Goal: Task Accomplishment & Management: Complete application form

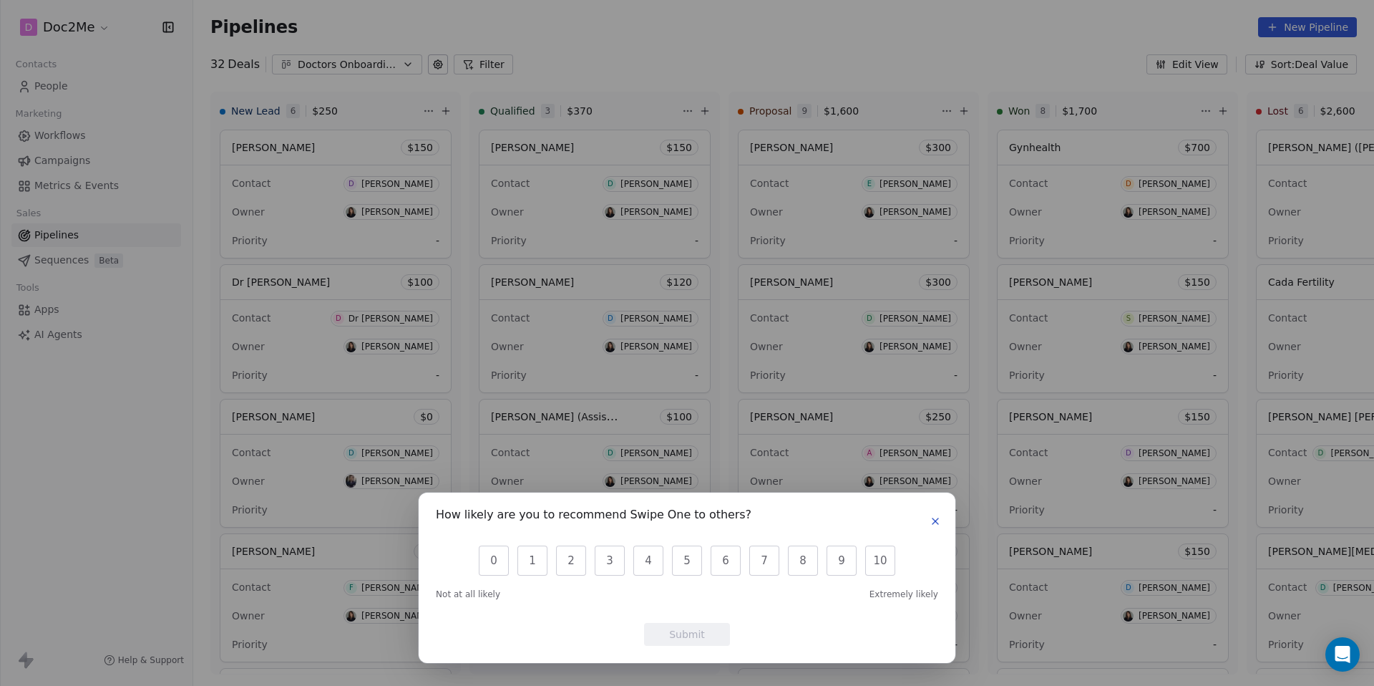
click at [933, 526] on icon "button" at bounding box center [935, 520] width 11 height 11
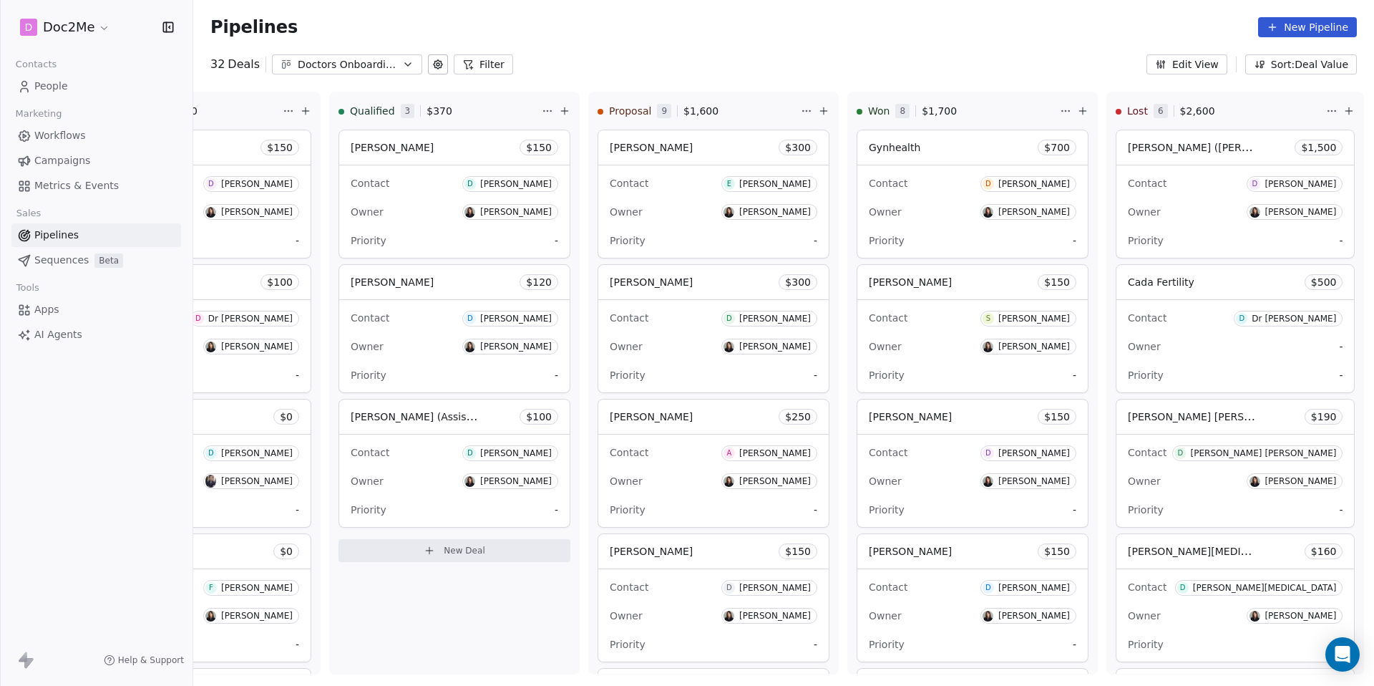
click at [1300, 32] on button "New Pipeline" at bounding box center [1307, 27] width 99 height 20
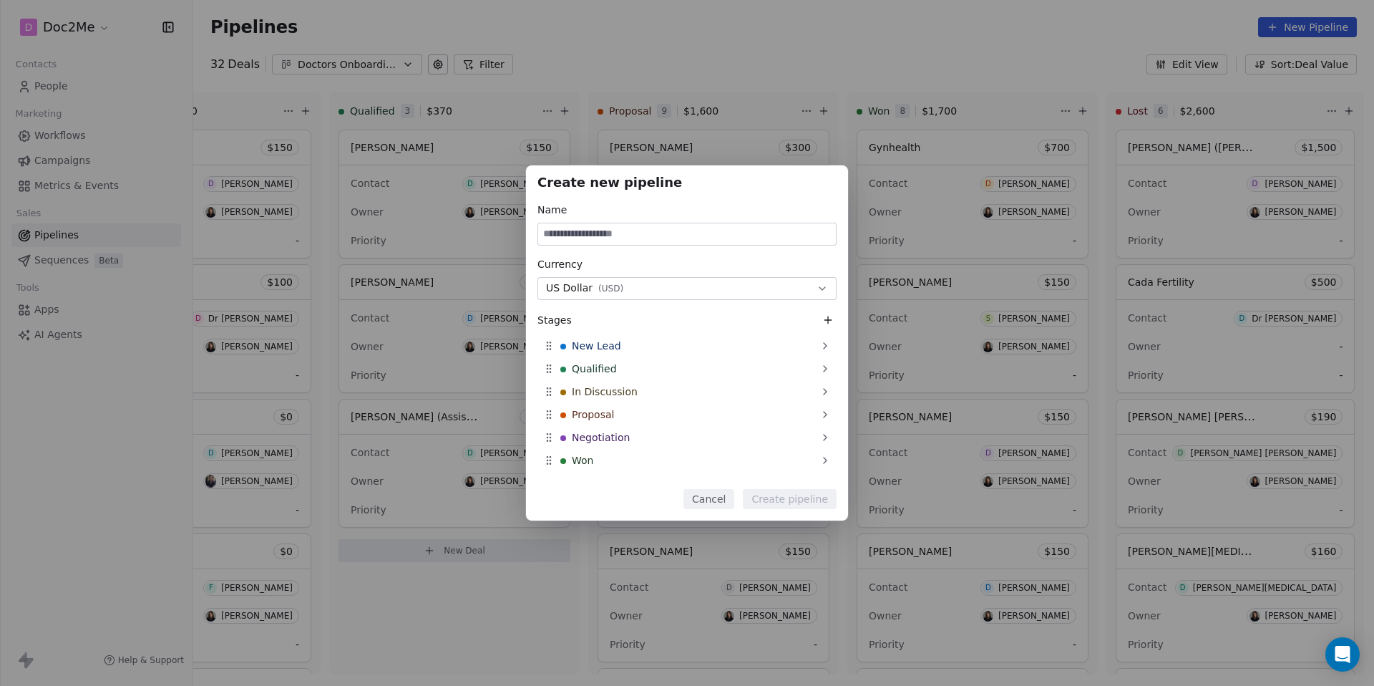
click at [769, 6] on div "Create new pipeline Name Currency US Dollar ( USD ) Stages New Lead Qualified I…" at bounding box center [687, 343] width 1374 height 686
click at [86, 110] on div "Create new pipeline Name Currency US Dollar ( USD ) Stages New Lead Qualified I…" at bounding box center [687, 343] width 1374 height 686
click at [701, 498] on button "Cancel" at bounding box center [708, 499] width 51 height 20
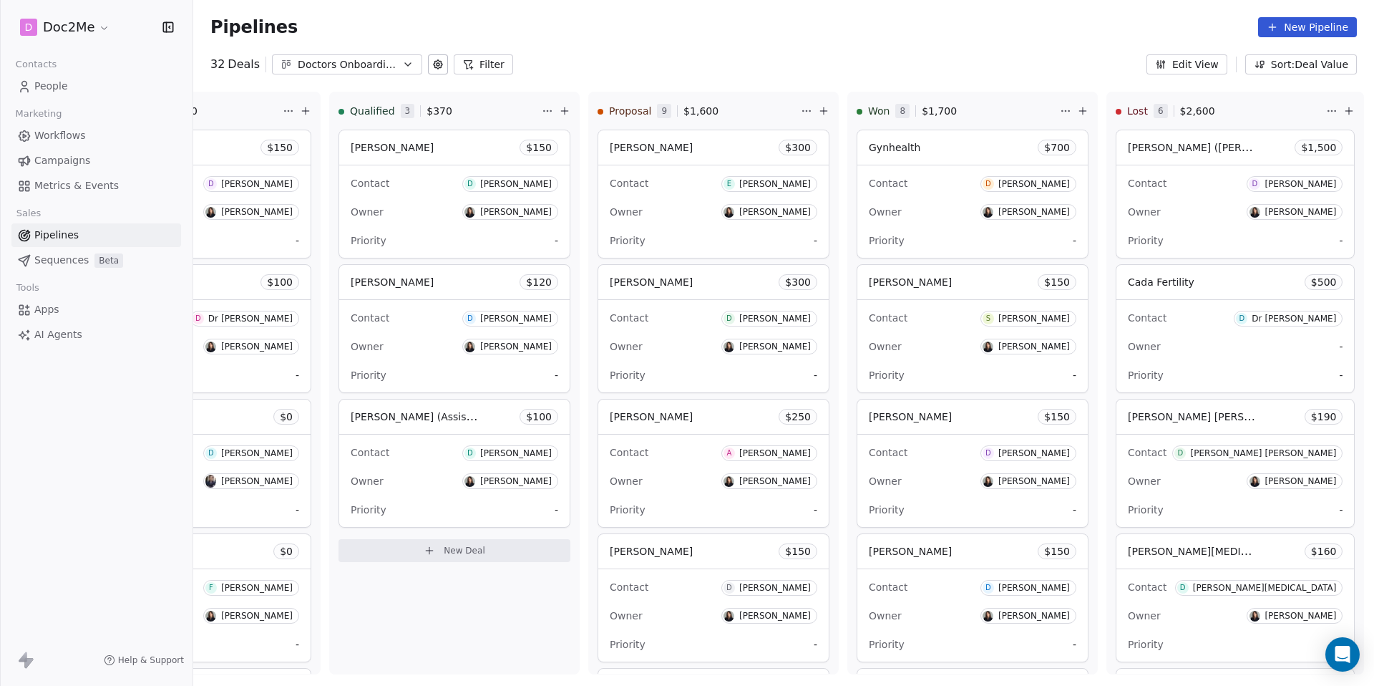
click at [55, 84] on span "People" at bounding box center [51, 86] width 34 height 15
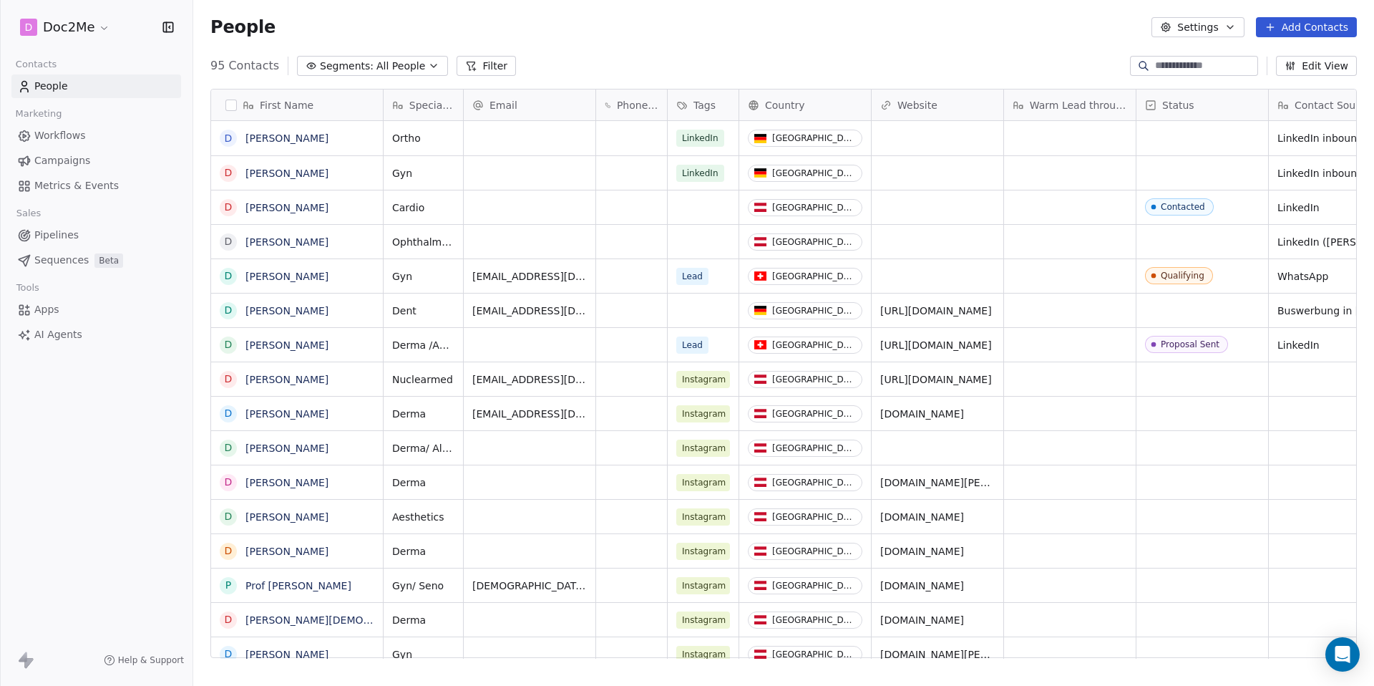
scroll to position [593, 1170]
click at [1320, 28] on button "Add Contacts" at bounding box center [1306, 27] width 101 height 20
click at [1300, 57] on span "Create new contact" at bounding box center [1311, 58] width 98 height 15
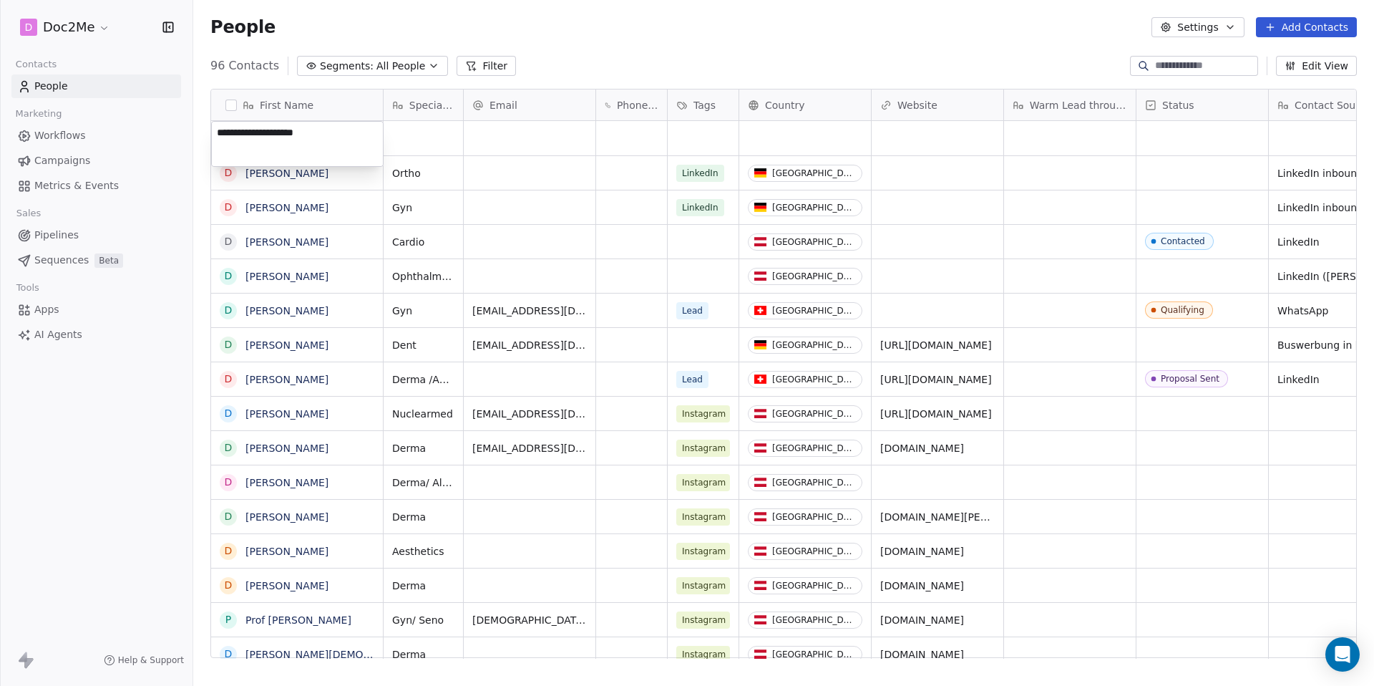
type textarea "**********"
click at [426, 133] on html "D Doc2Me Contacts People Marketing Workflows Campaigns Metrics & Events Sales P…" at bounding box center [687, 343] width 1374 height 686
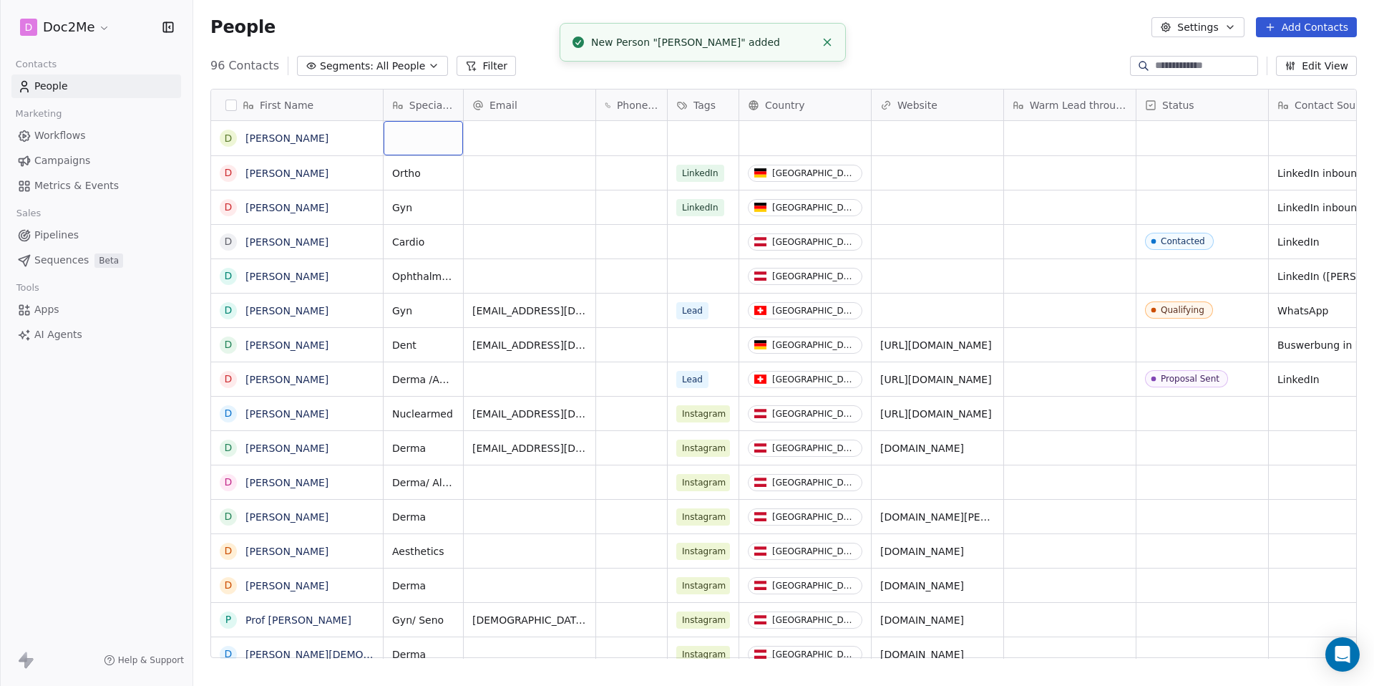
click at [424, 142] on div "grid" at bounding box center [423, 138] width 79 height 34
type textarea "*****"
click at [508, 152] on html "D Doc2Me Contacts People Marketing Workflows Campaigns Metrics & Events Sales P…" at bounding box center [687, 343] width 1374 height 686
click at [799, 149] on div "grid" at bounding box center [805, 138] width 132 height 34
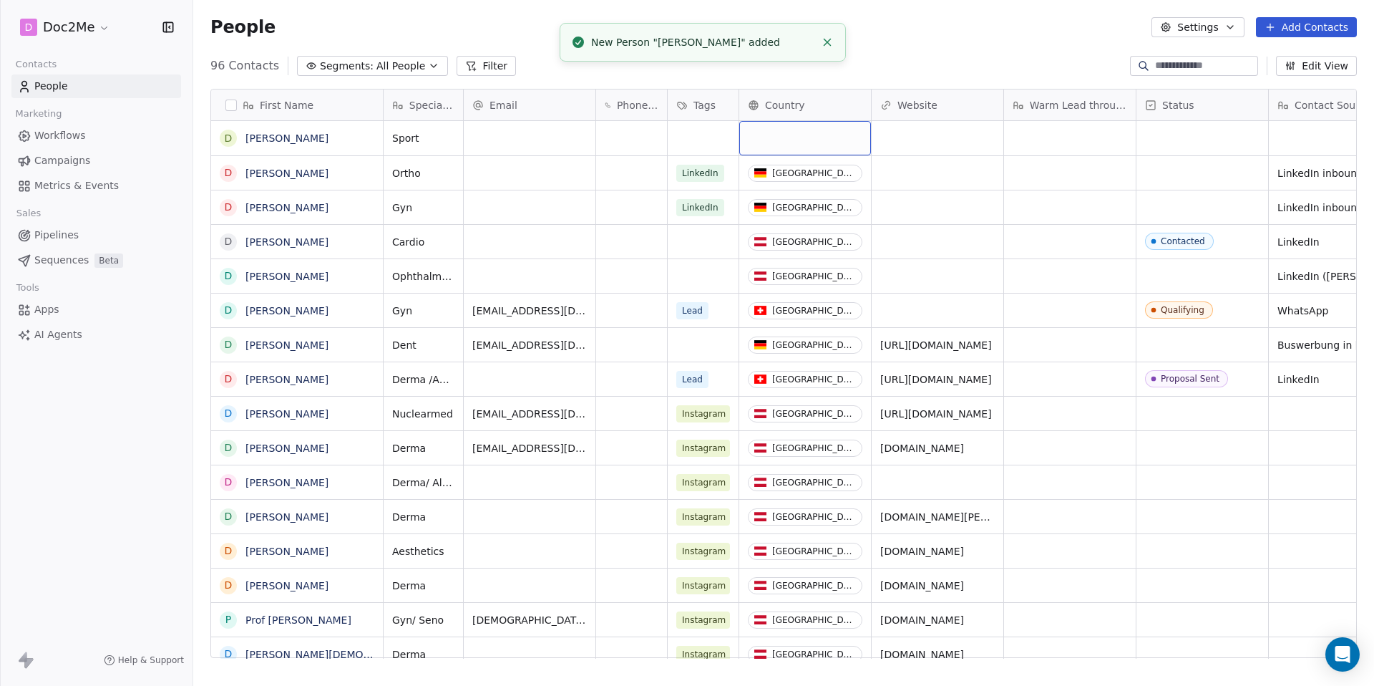
click at [799, 149] on html "D Doc2Me Contacts People Marketing Workflows Campaigns Metrics & Events Sales P…" at bounding box center [687, 343] width 1374 height 686
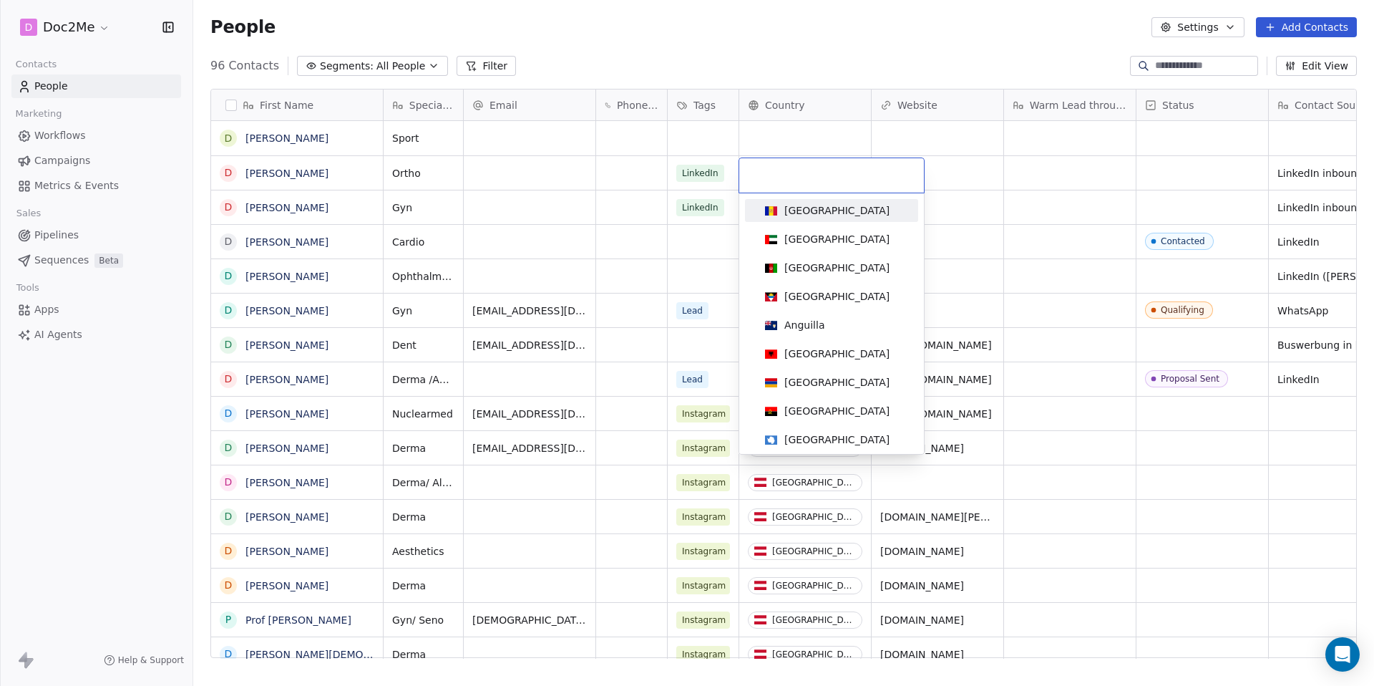
click at [804, 181] on input at bounding box center [831, 175] width 167 height 16
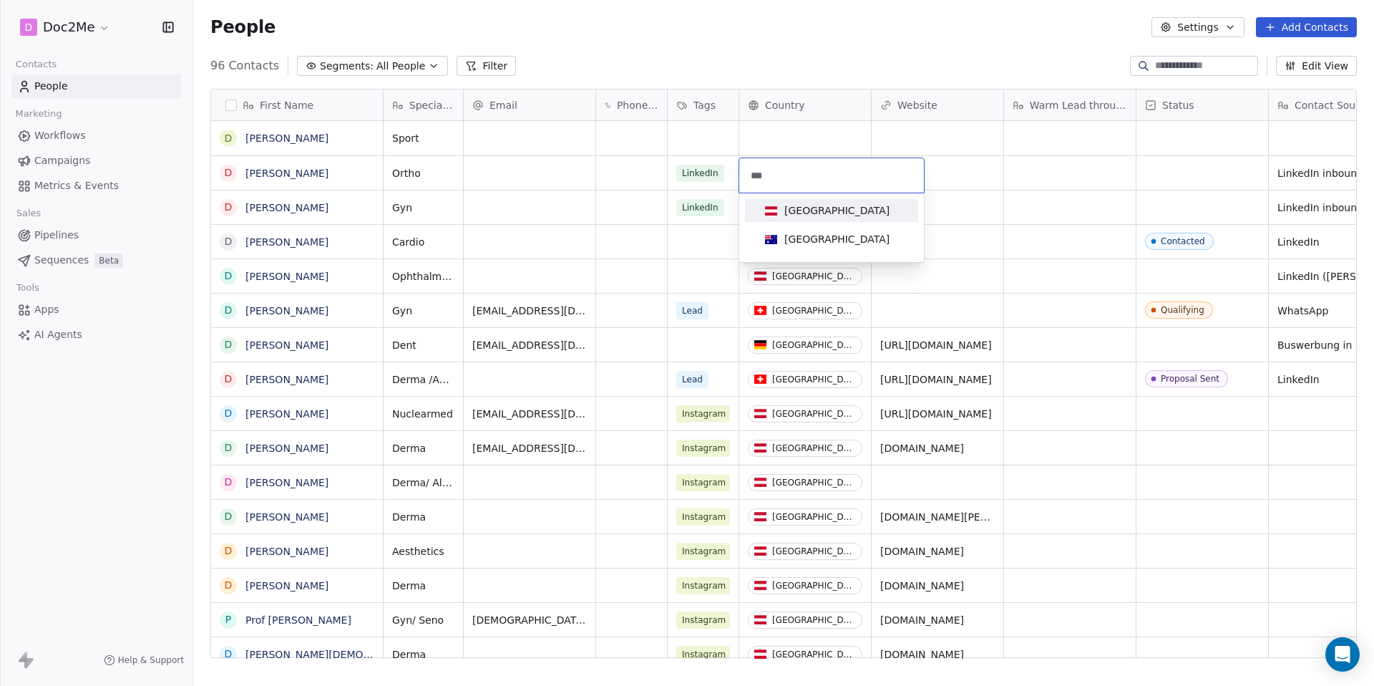
type input "***"
click at [825, 214] on div "[GEOGRAPHIC_DATA]" at bounding box center [831, 211] width 145 height 16
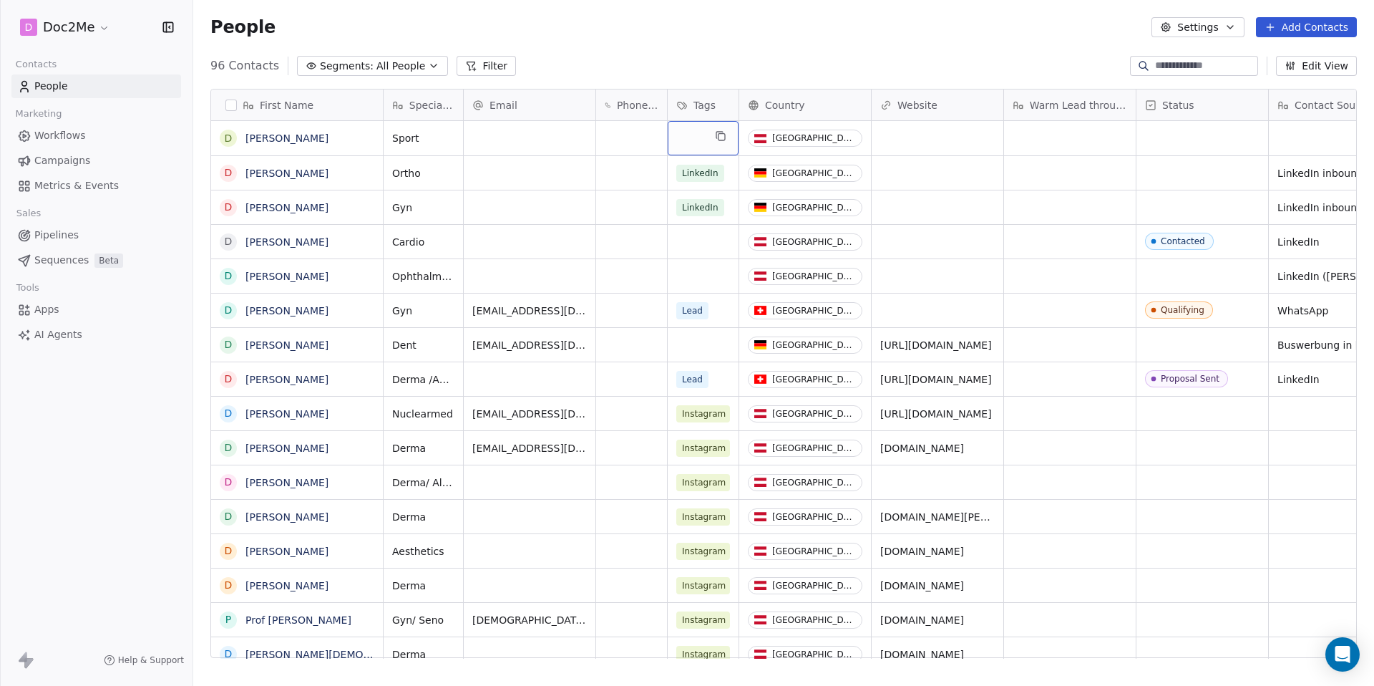
click at [698, 132] on div "grid" at bounding box center [703, 138] width 71 height 34
type input "******"
click at [723, 180] on div "LinkedIn" at bounding box center [722, 176] width 37 height 13
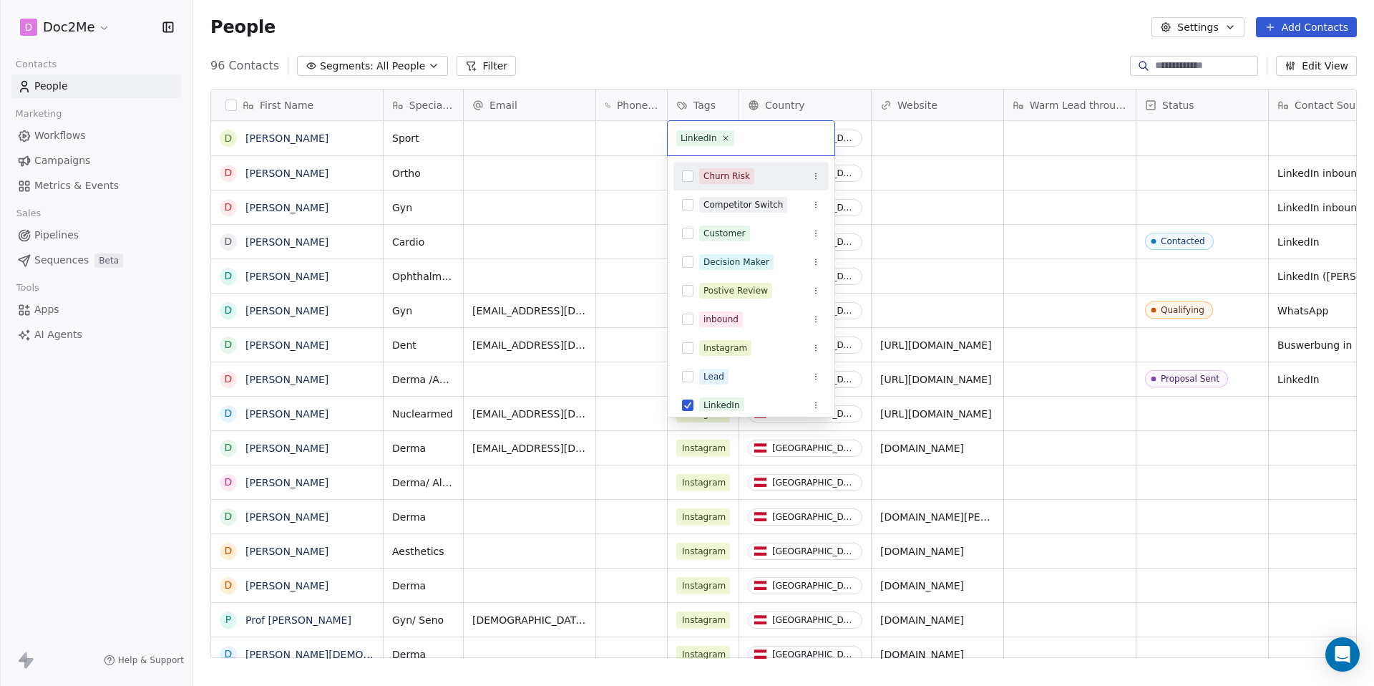
click at [978, 140] on html "D Doc2Me Contacts People Marketing Workflows Campaigns Metrics & Events Sales P…" at bounding box center [687, 343] width 1374 height 686
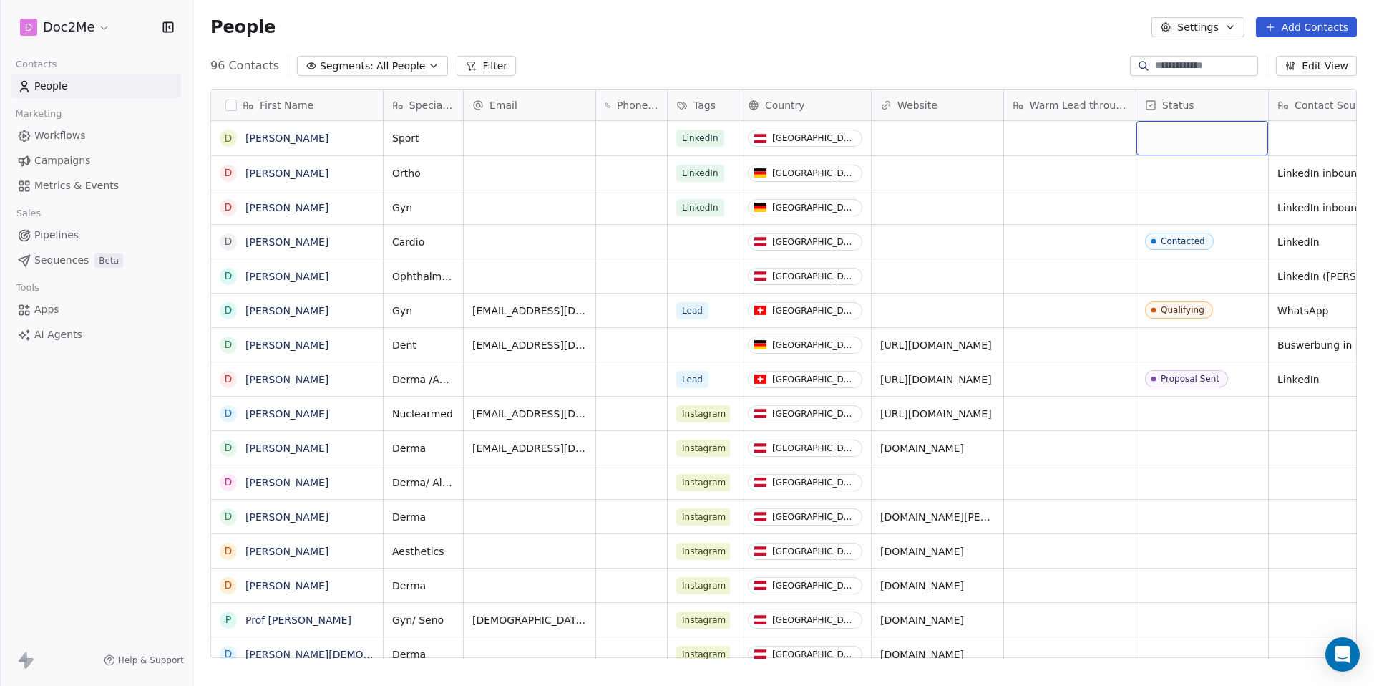
click at [1193, 141] on div "grid" at bounding box center [1203, 138] width 132 height 34
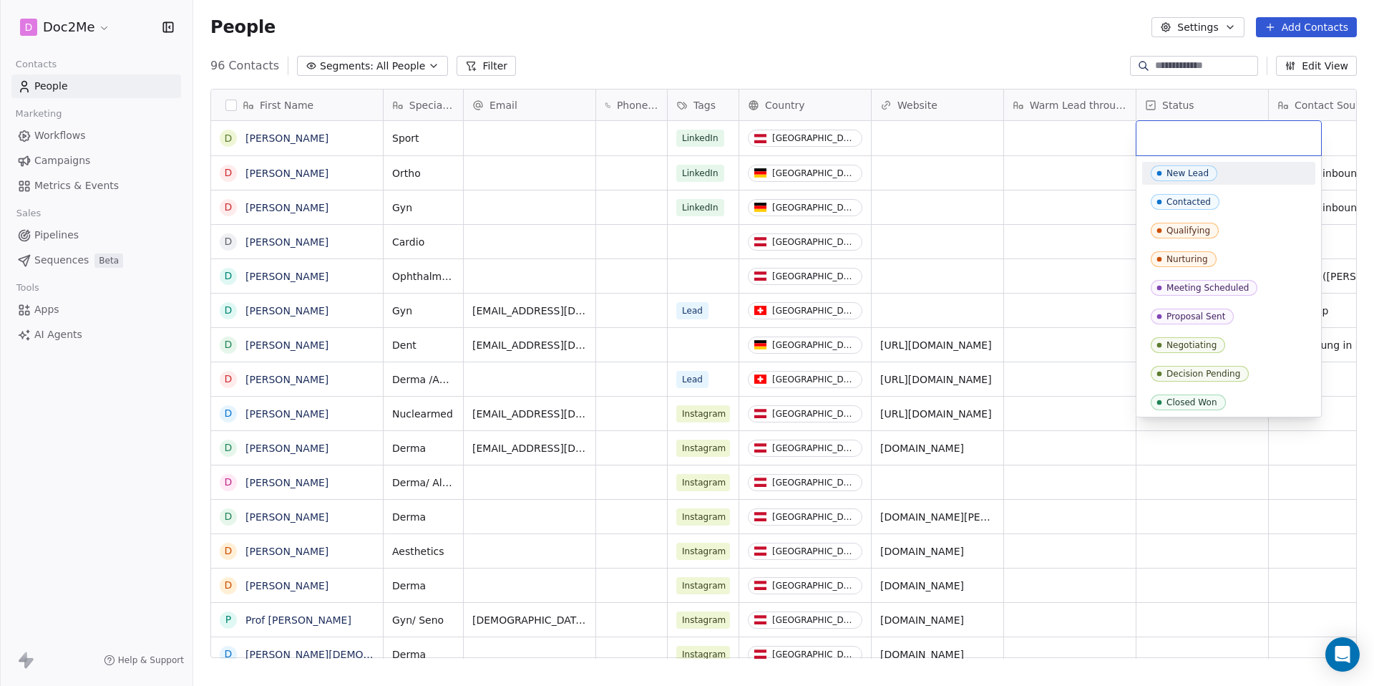
click at [980, 184] on html "D Doc2Me Contacts People Marketing Workflows Campaigns Metrics & Events Sales P…" at bounding box center [687, 343] width 1374 height 686
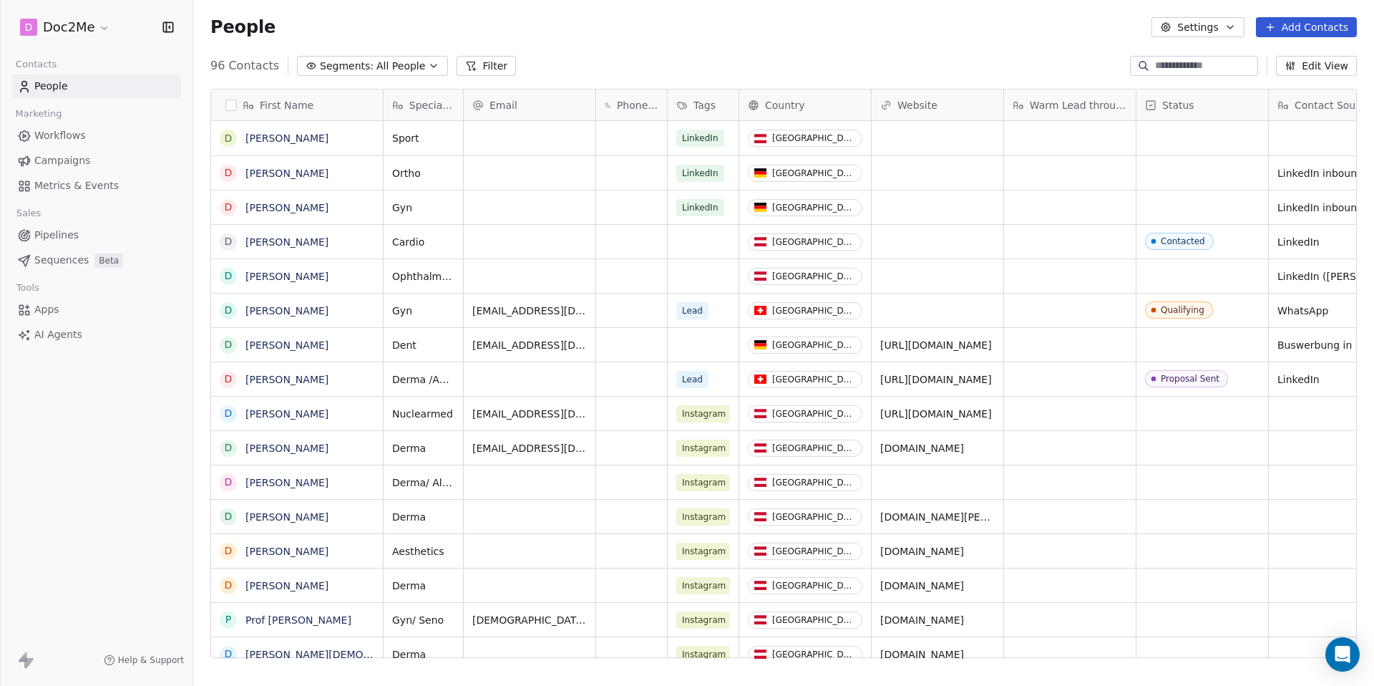
click at [1322, 26] on button "Add Contacts" at bounding box center [1306, 27] width 101 height 20
click at [1294, 51] on span "Create new contact" at bounding box center [1311, 58] width 98 height 15
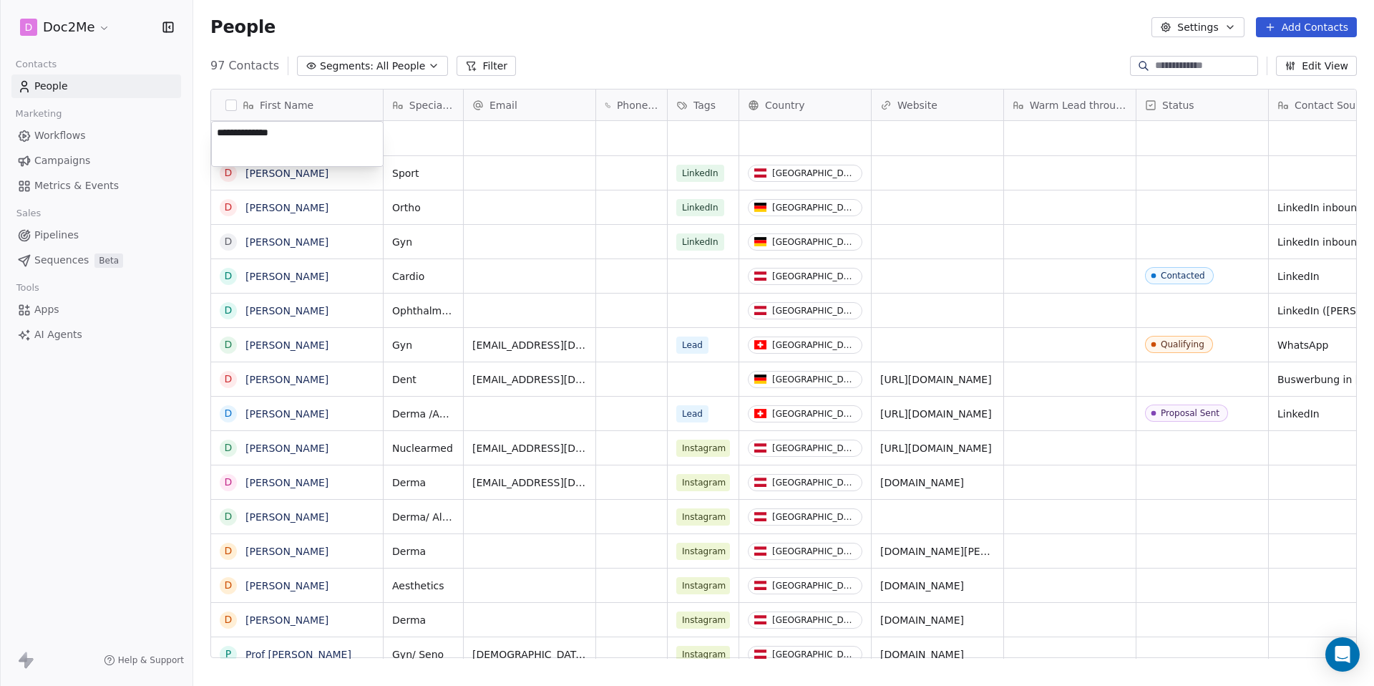
type textarea "**********"
click at [420, 151] on html "D Doc2Me Contacts People Marketing Workflows Campaigns Metrics & Events Sales P…" at bounding box center [687, 343] width 1374 height 686
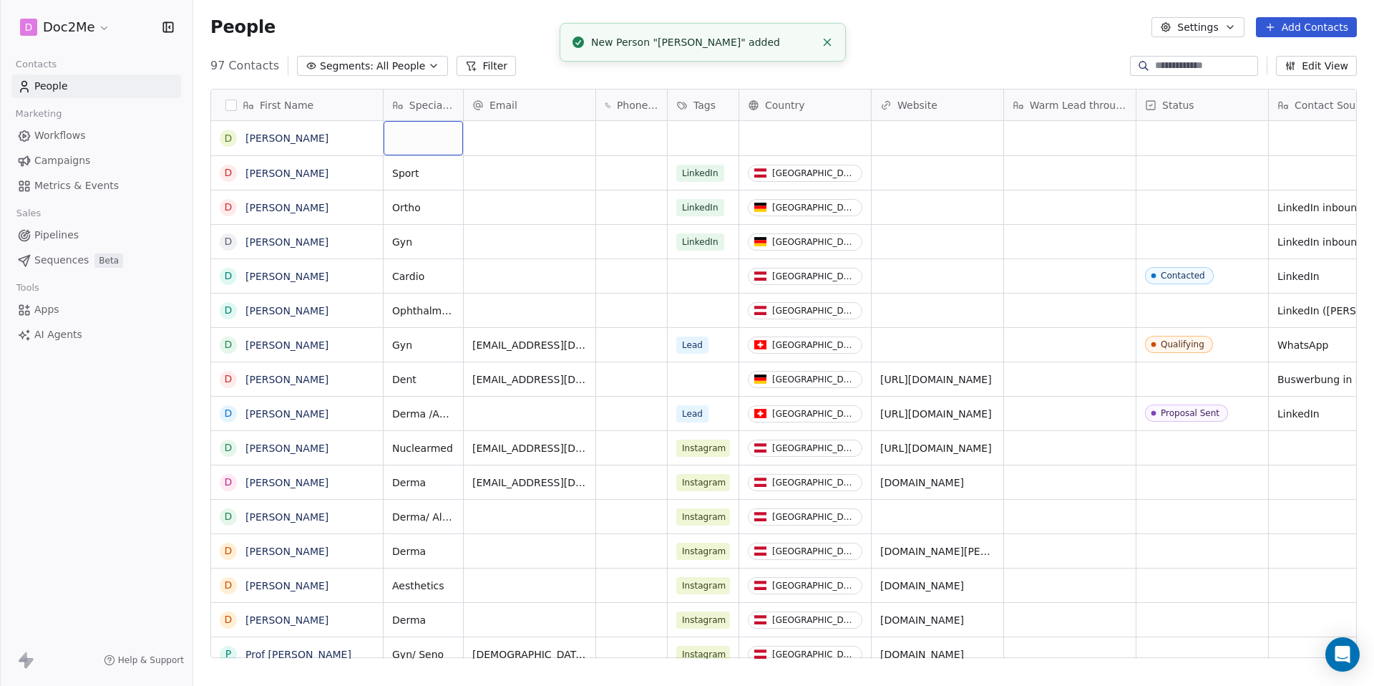
click at [420, 151] on div "grid" at bounding box center [423, 138] width 79 height 34
click at [425, 138] on div "grid" at bounding box center [423, 138] width 79 height 34
type textarea "***"
click at [777, 130] on html "D Doc2Me Contacts People Marketing Workflows Campaigns Metrics & Events Sales P…" at bounding box center [687, 343] width 1374 height 686
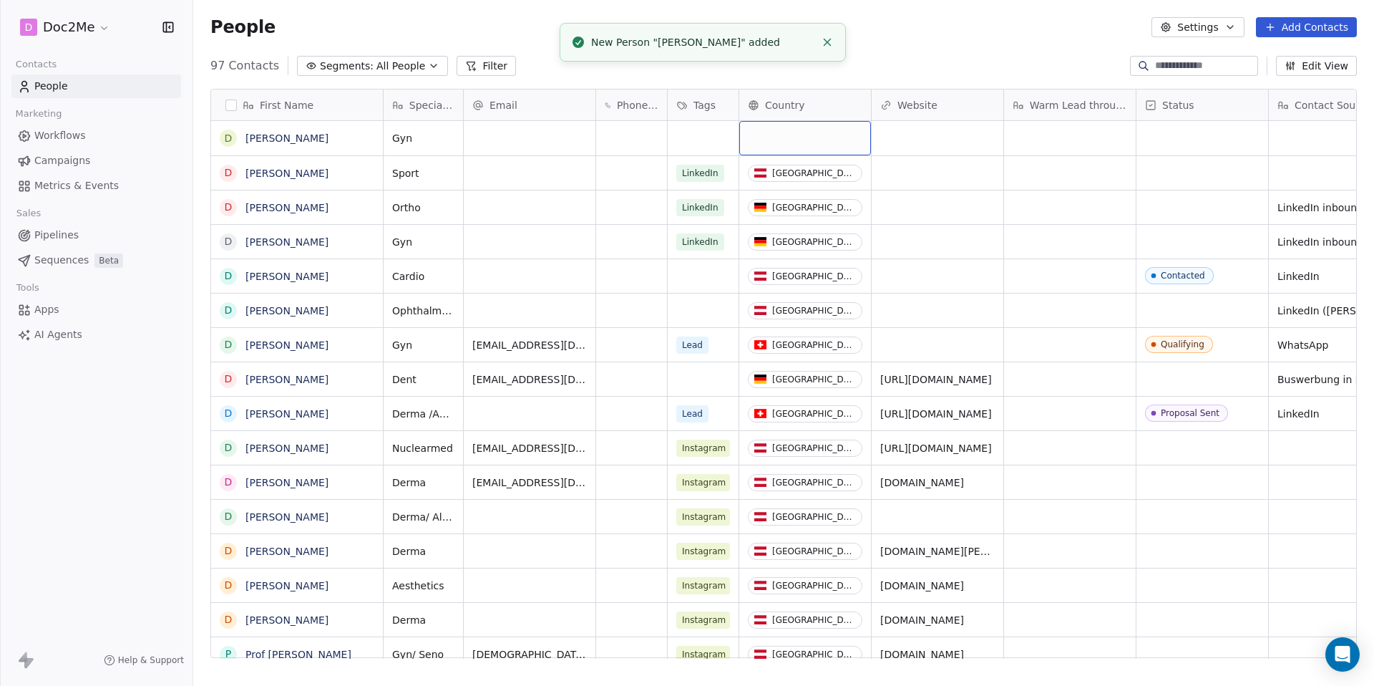
click at [777, 130] on div "grid" at bounding box center [805, 138] width 132 height 34
click at [792, 141] on div "grid" at bounding box center [805, 138] width 132 height 34
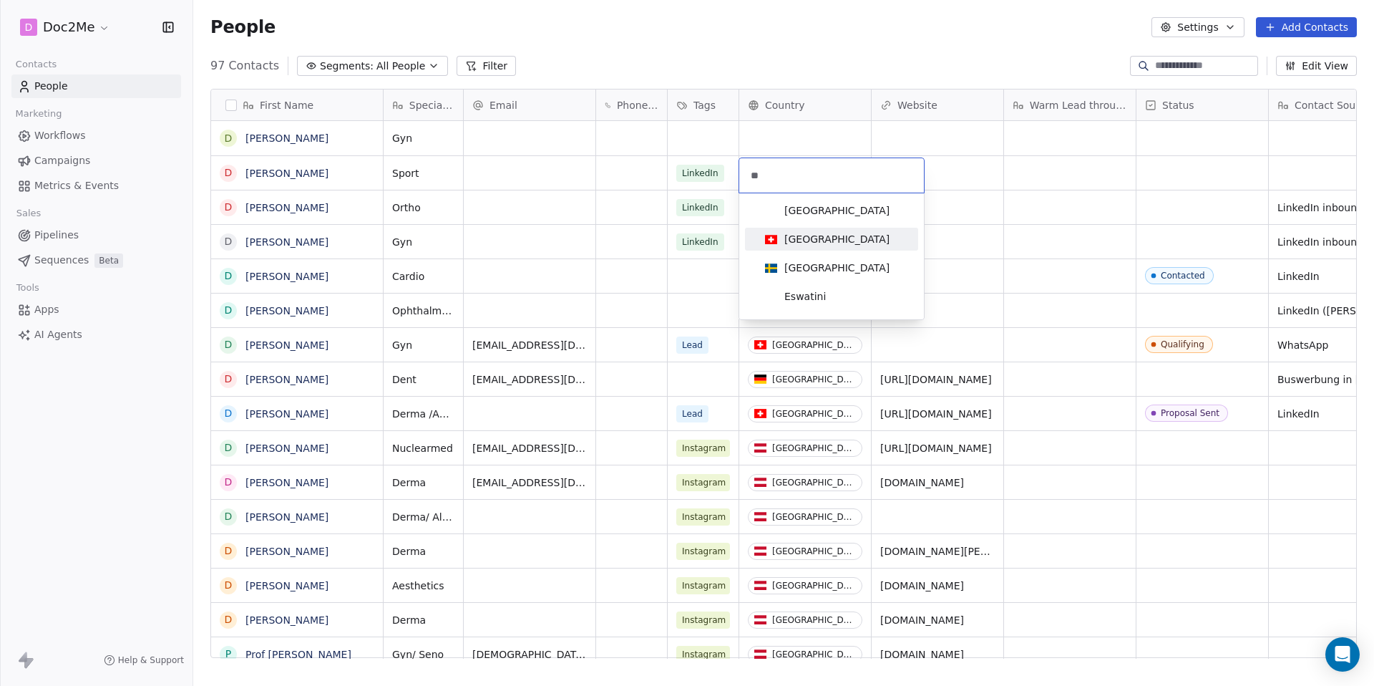
type input "**"
click at [823, 235] on div "[GEOGRAPHIC_DATA]" at bounding box center [836, 239] width 105 height 14
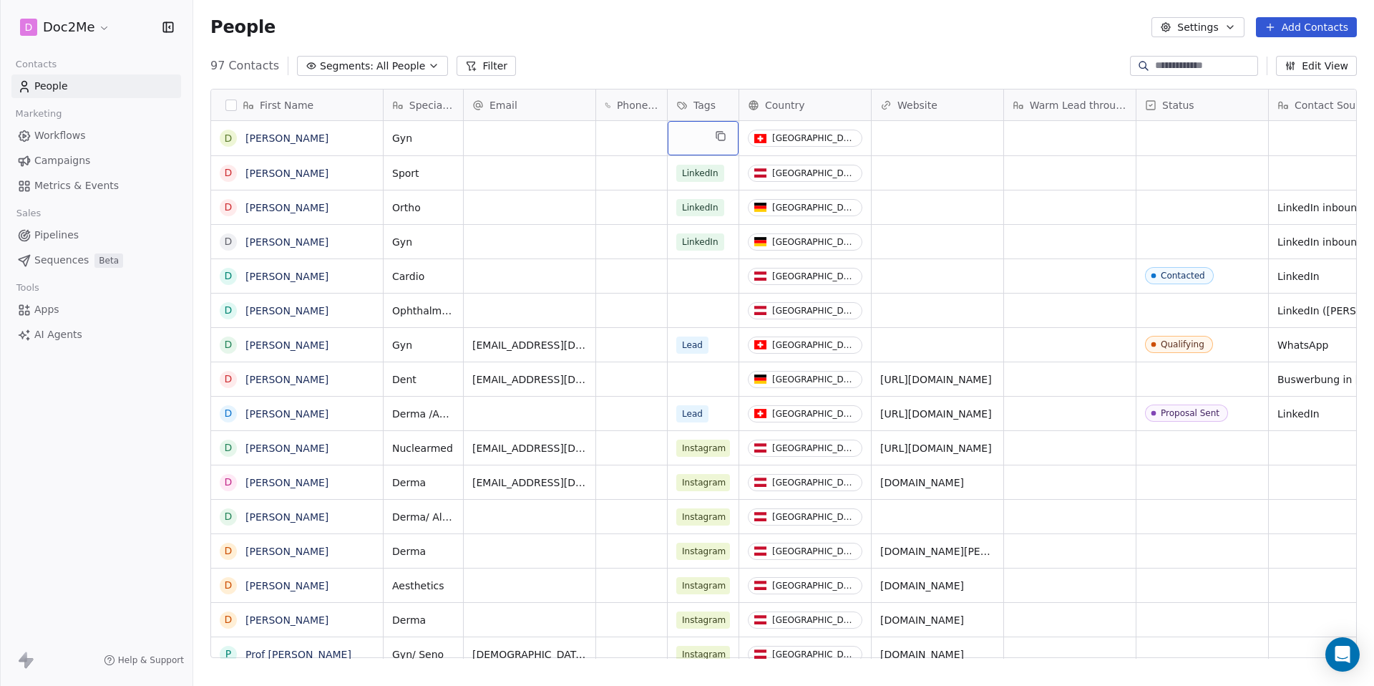
click at [708, 141] on div "grid" at bounding box center [703, 138] width 71 height 34
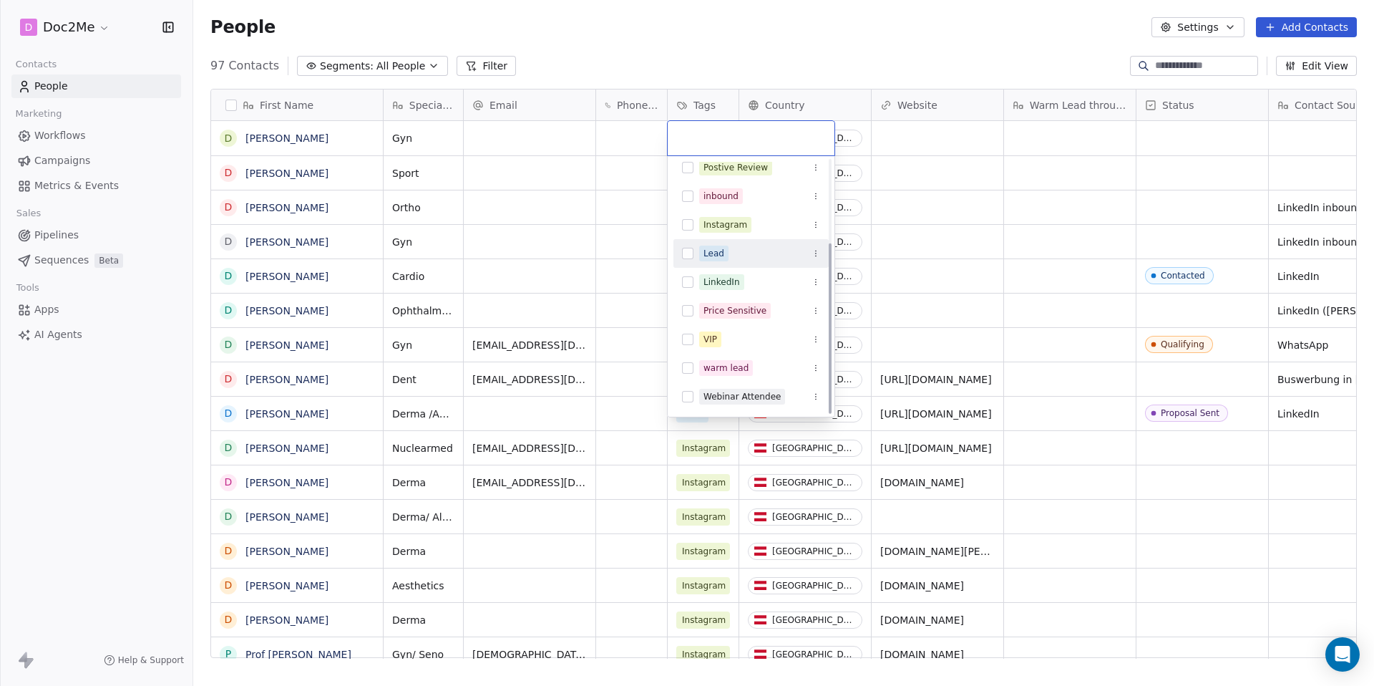
scroll to position [122, 0]
click at [734, 364] on div "warm lead" at bounding box center [726, 368] width 45 height 13
click at [1044, 193] on html "D Doc2Me Contacts People Marketing Workflows Campaigns Metrics & Events Sales P…" at bounding box center [687, 343] width 1374 height 686
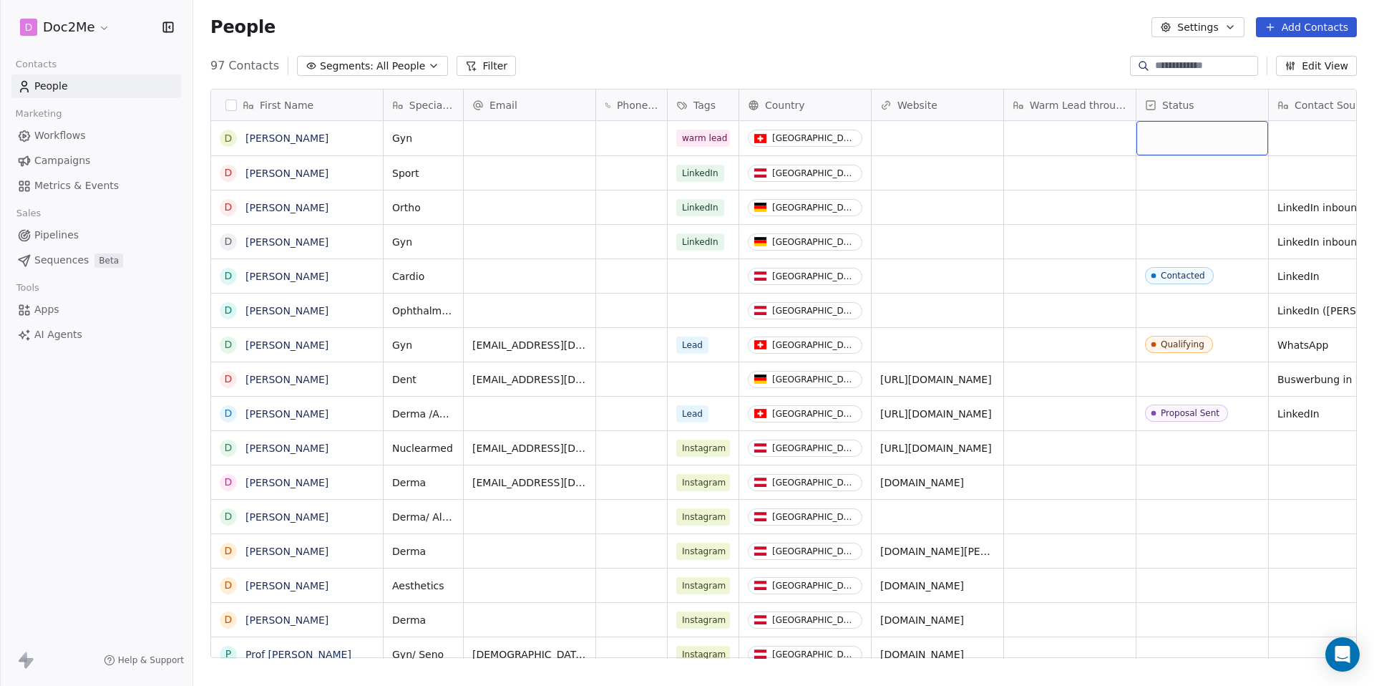
click at [1220, 131] on div "grid" at bounding box center [1203, 138] width 132 height 34
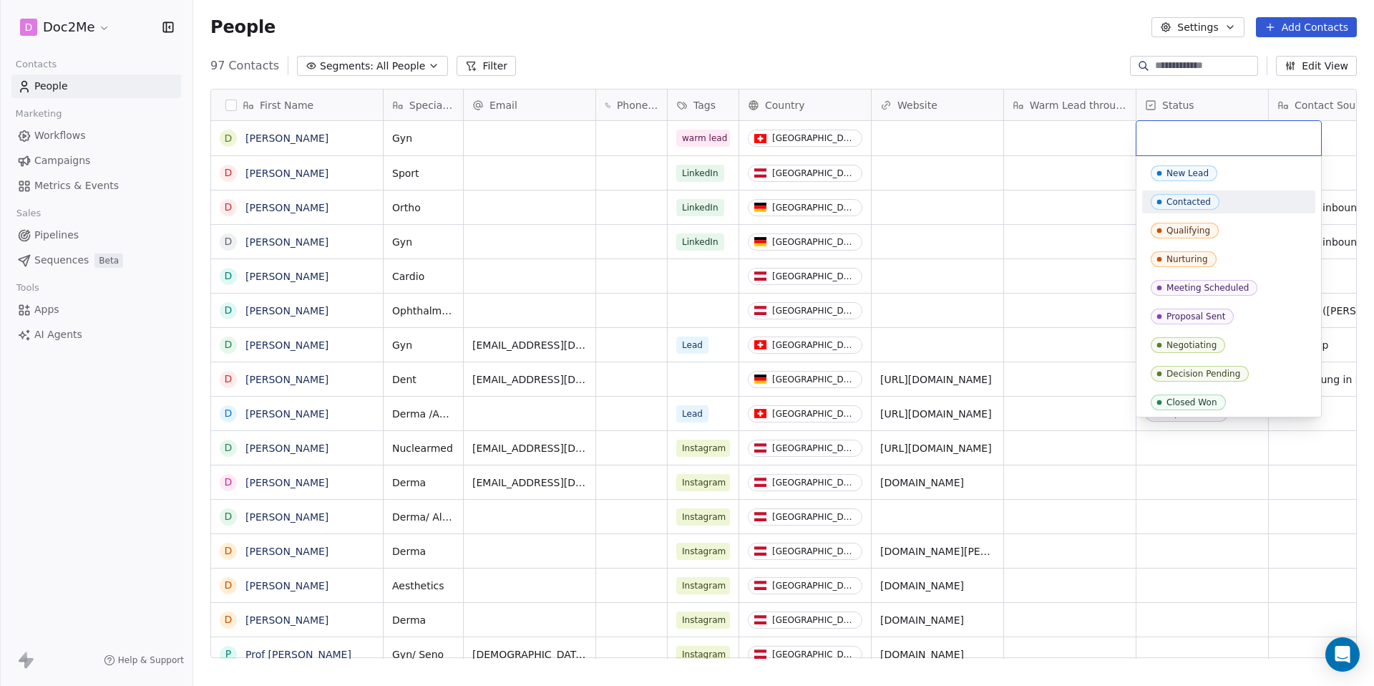
click at [1225, 205] on div "Contacted" at bounding box center [1229, 202] width 156 height 16
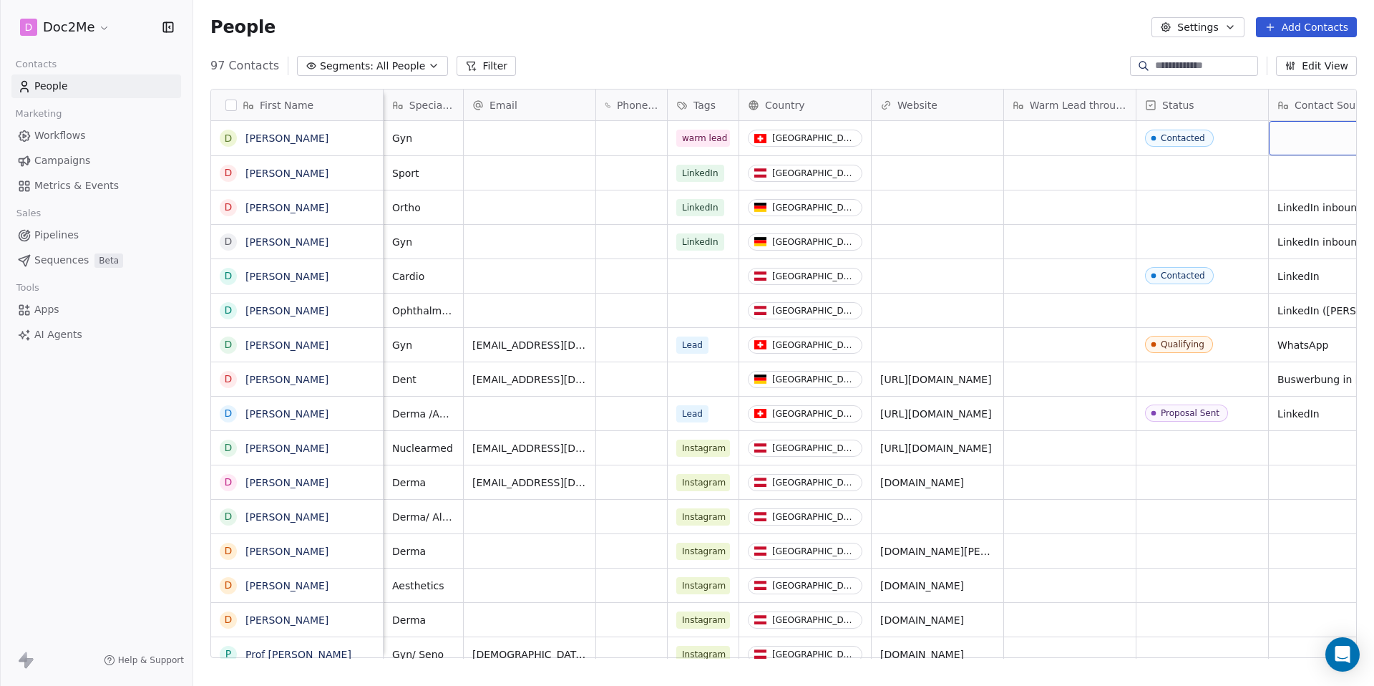
scroll to position [0, 56]
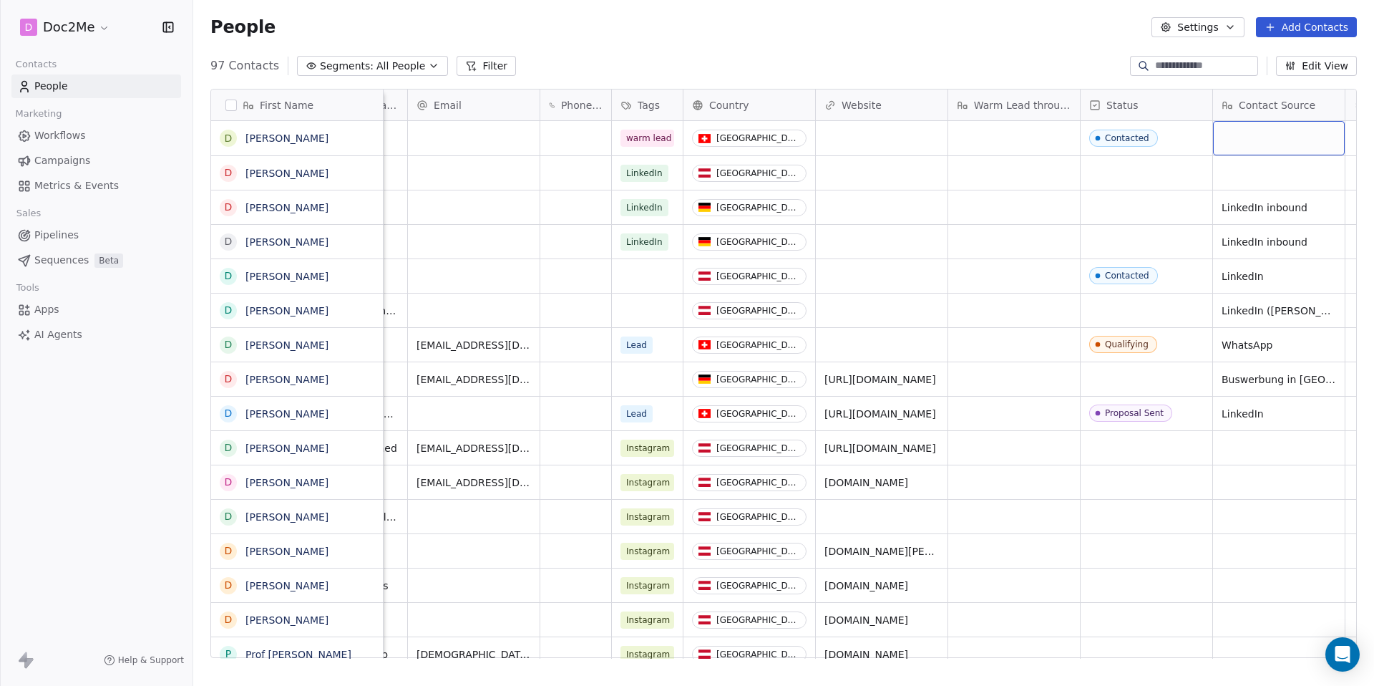
click at [1320, 147] on div "grid" at bounding box center [1279, 138] width 132 height 34
type textarea "*******"
click at [1074, 258] on html "D Doc2Me Contacts People Marketing Workflows Campaigns Metrics & Events Sales P…" at bounding box center [687, 343] width 1374 height 686
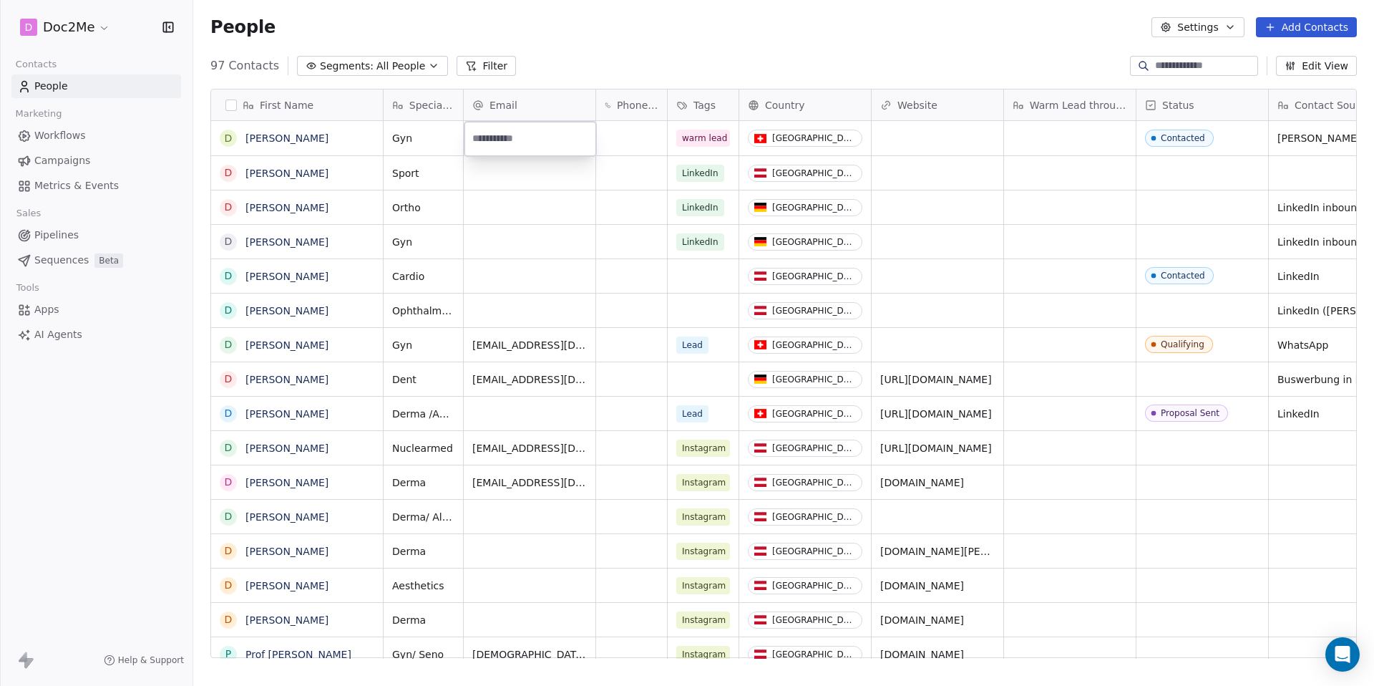
click at [505, 137] on input "email" at bounding box center [530, 139] width 126 height 29
type input "**********"
click at [482, 183] on html "D Doc2Me Contacts People Marketing Workflows Campaigns Metrics & Events Sales P…" at bounding box center [687, 343] width 1374 height 686
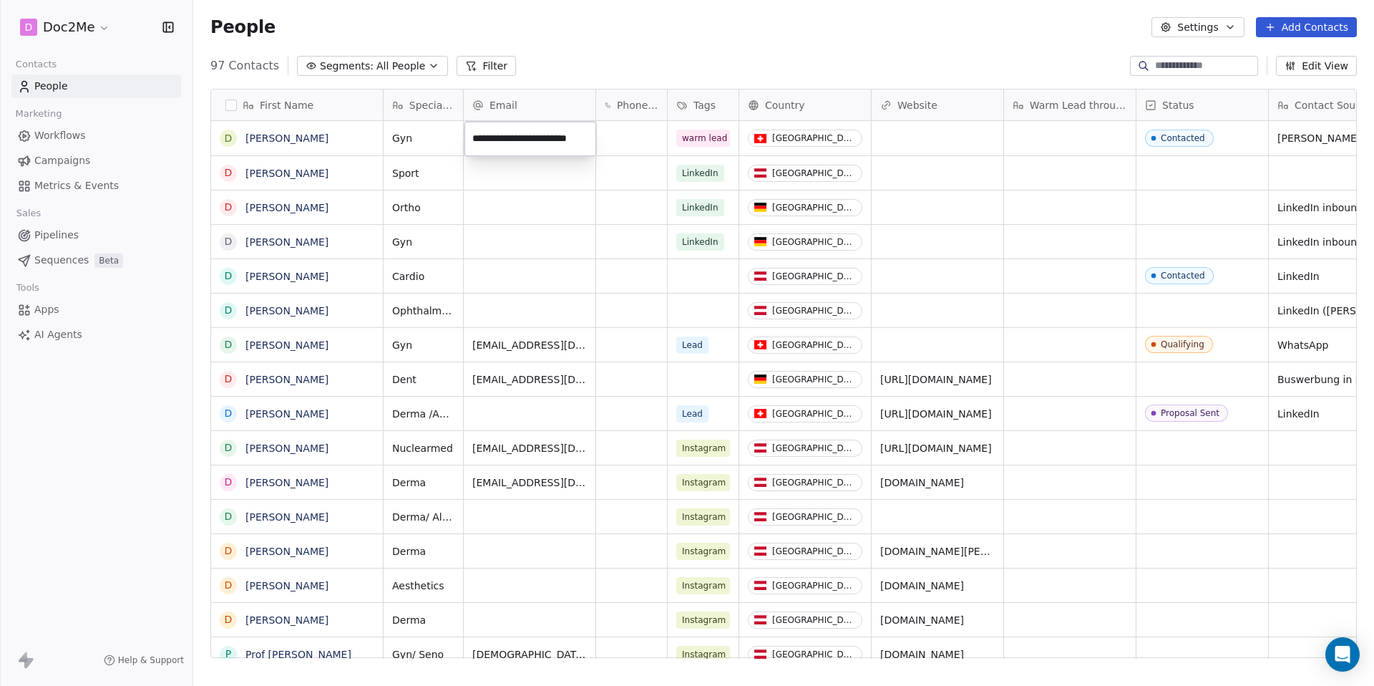
click at [905, 42] on html "D Doc2Me Contacts People Marketing Workflows Campaigns Metrics & Events Sales P…" at bounding box center [687, 343] width 1374 height 686
